Goal: Book appointment/travel/reservation

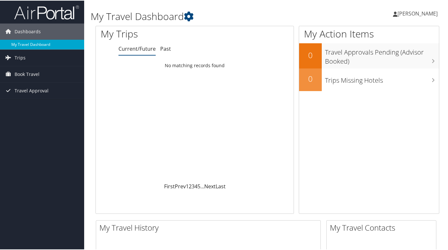
click at [57, 46] on link "My Travel Dashboard" at bounding box center [42, 44] width 84 height 10
click at [30, 54] on link "Trips" at bounding box center [42, 57] width 84 height 16
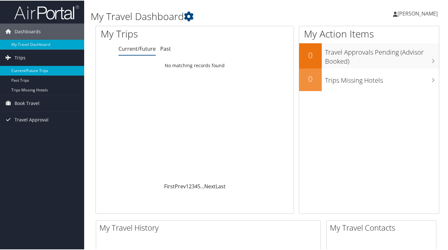
click at [33, 71] on link "Current/Future Trips" at bounding box center [42, 70] width 84 height 10
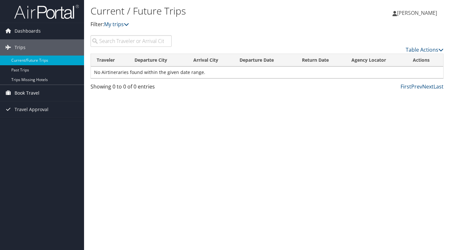
click at [24, 93] on span "Book Travel" at bounding box center [27, 93] width 25 height 16
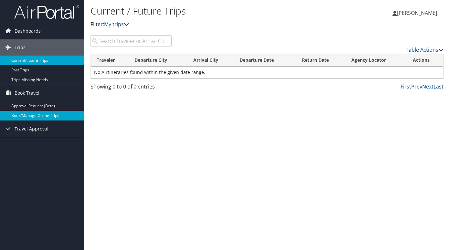
click at [22, 118] on link "Book/Manage Online Trips" at bounding box center [42, 116] width 84 height 10
